Goal: Task Accomplishment & Management: Manage account settings

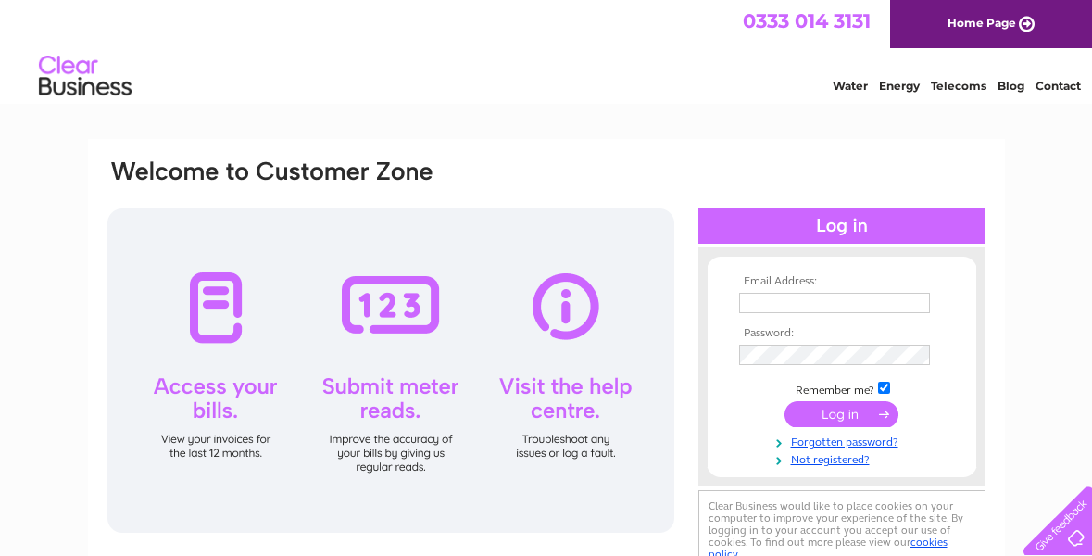
type input "[EMAIL_ADDRESS][DOMAIN_NAME]"
drag, startPoint x: 844, startPoint y: 421, endPoint x: 881, endPoint y: 270, distance: 155.5
click at [845, 421] on input "submit" at bounding box center [842, 414] width 114 height 26
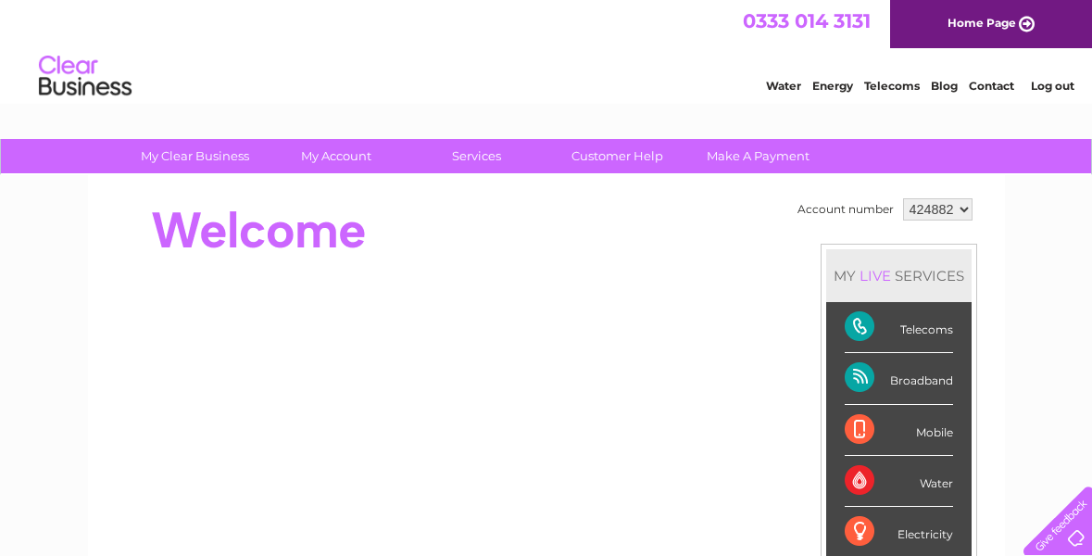
drag, startPoint x: 250, startPoint y: 249, endPoint x: 256, endPoint y: 92, distance: 157.6
click at [250, 249] on div at bounding box center [443, 231] width 675 height 74
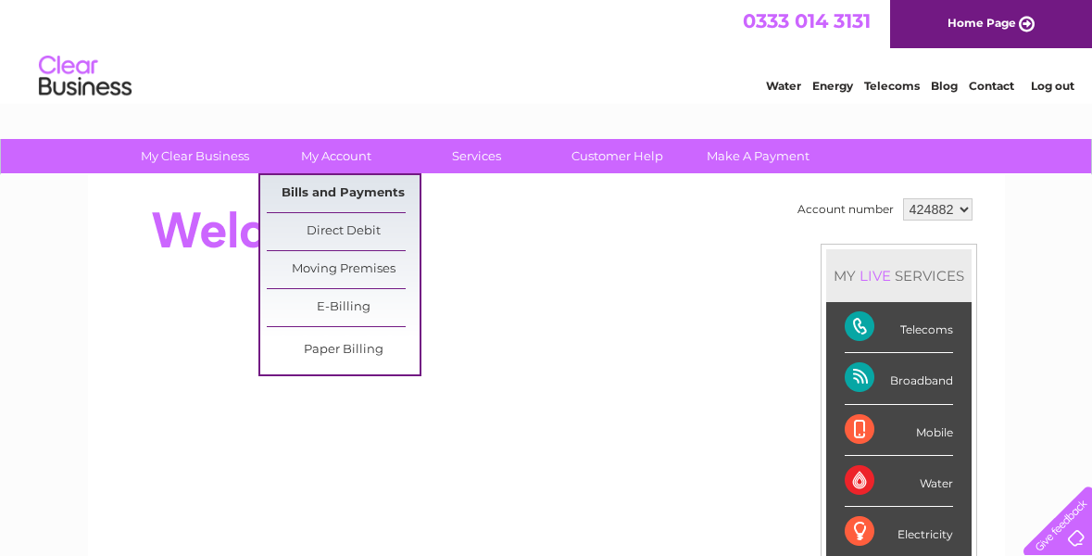
click at [339, 196] on link "Bills and Payments" at bounding box center [343, 193] width 153 height 37
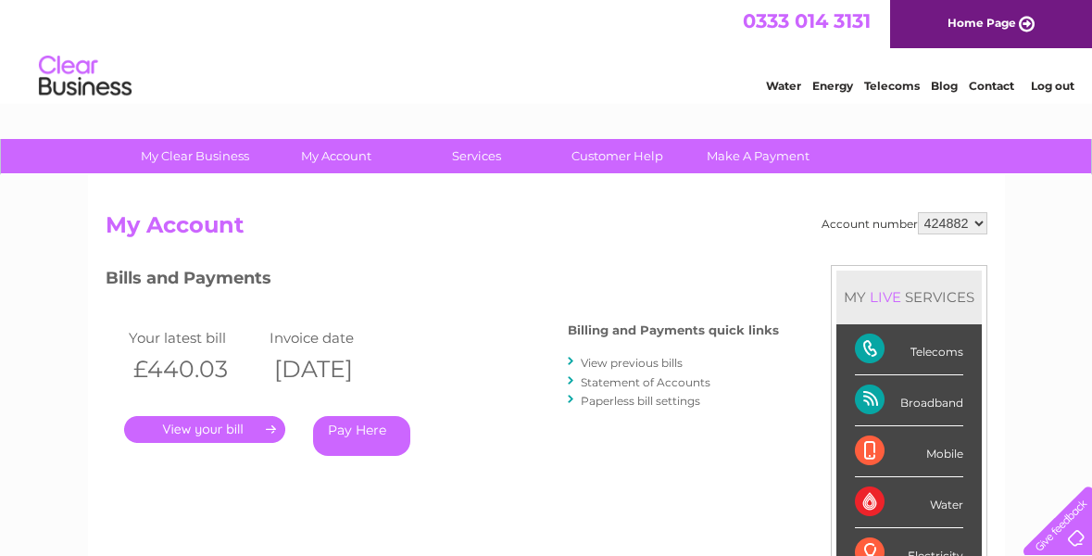
click at [206, 434] on link "." at bounding box center [204, 429] width 161 height 27
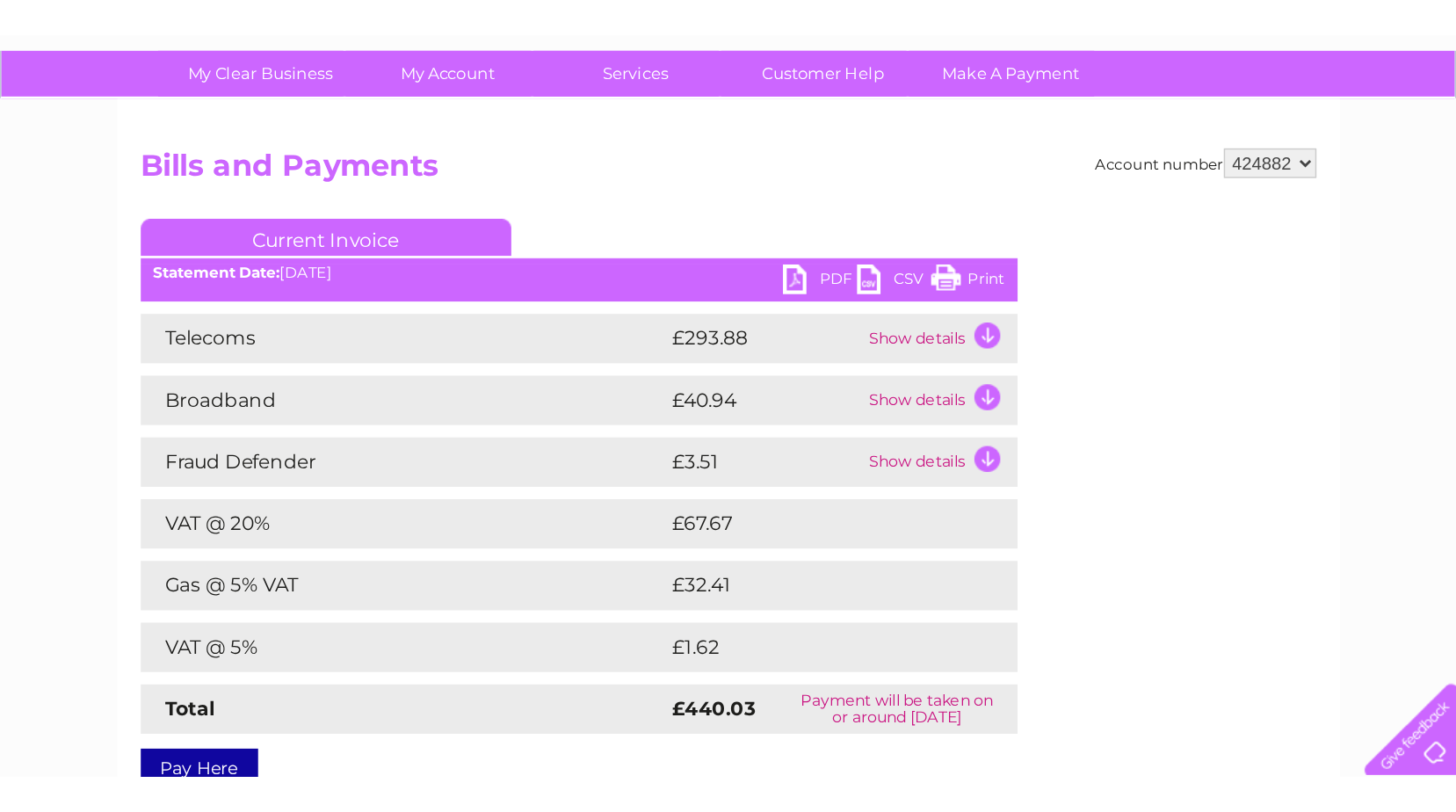
scroll to position [88, 0]
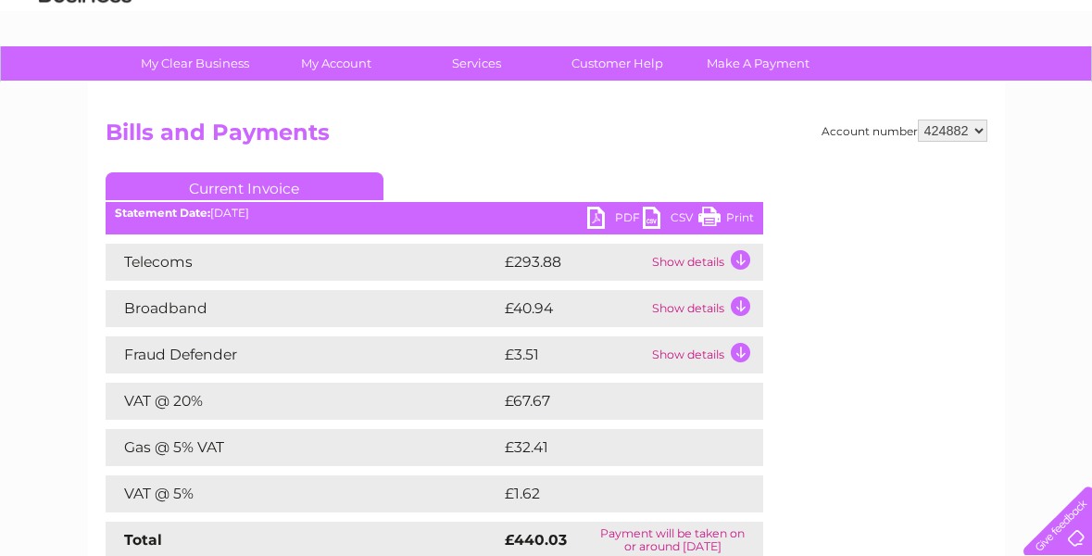
click at [600, 214] on link "PDF" at bounding box center [615, 220] width 56 height 27
